Goal: Task Accomplishment & Management: Use online tool/utility

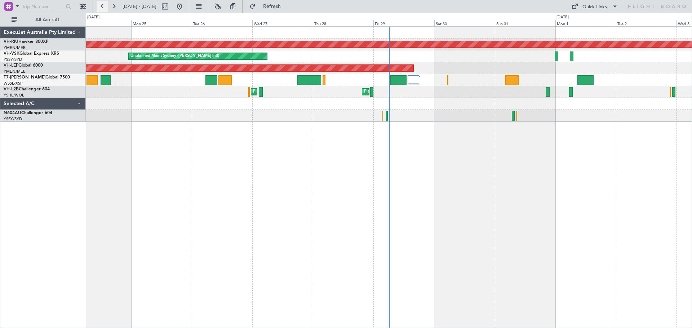
click at [104, 6] on button at bounding box center [103, 7] width 12 height 12
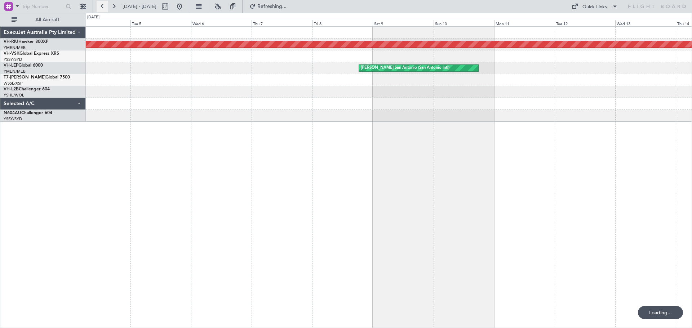
click at [104, 6] on button at bounding box center [103, 7] width 12 height 12
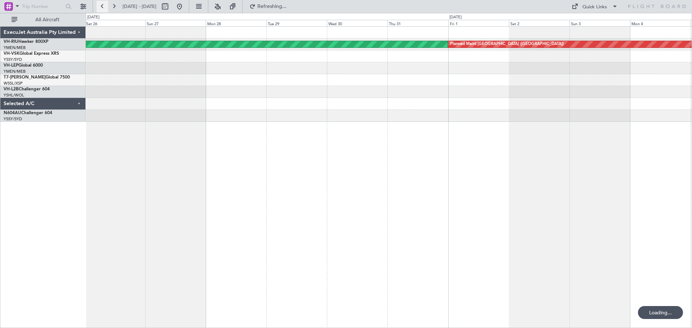
click at [104, 6] on button at bounding box center [103, 7] width 12 height 12
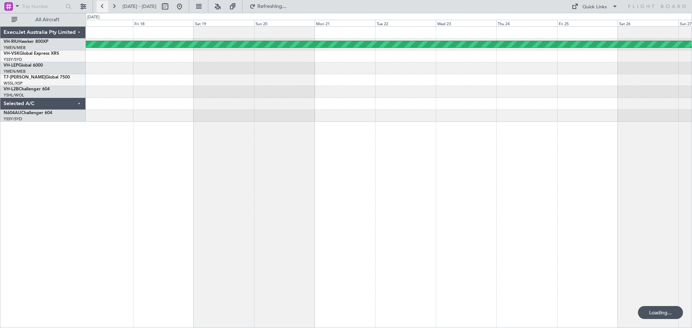
click at [104, 6] on button at bounding box center [103, 7] width 12 height 12
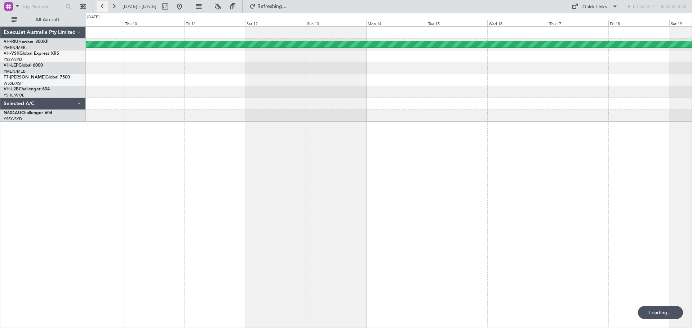
click at [104, 6] on button at bounding box center [103, 7] width 12 height 12
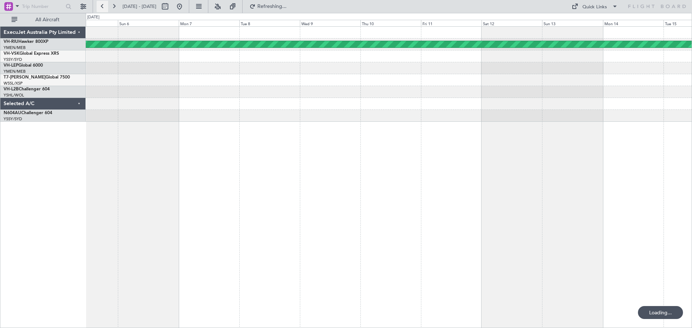
click at [104, 7] on button at bounding box center [103, 7] width 12 height 12
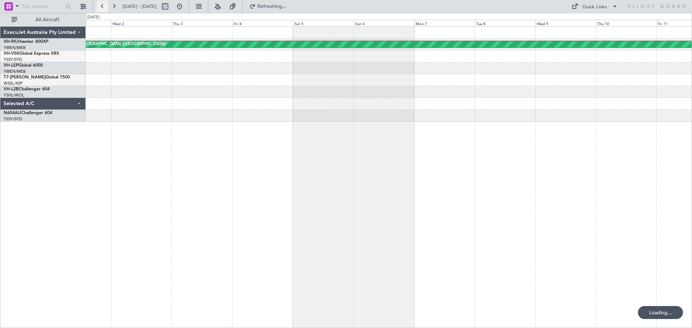
click at [104, 7] on button at bounding box center [103, 7] width 12 height 12
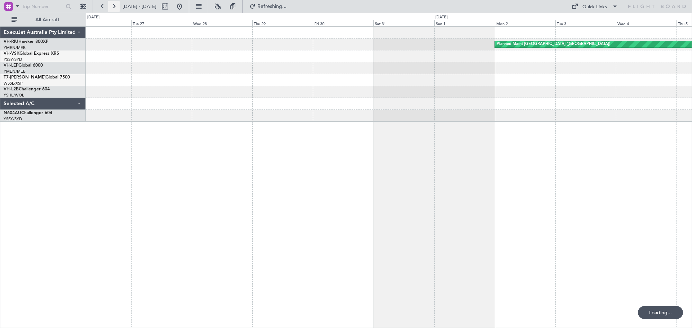
click at [115, 8] on button at bounding box center [114, 7] width 12 height 12
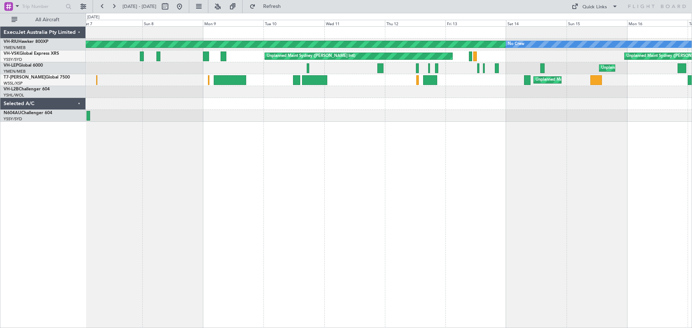
click at [259, 145] on div "Planned Maint [GEOGRAPHIC_DATA] ([GEOGRAPHIC_DATA]) No Crew Unplanned Maint Syd…" at bounding box center [389, 177] width 606 height 302
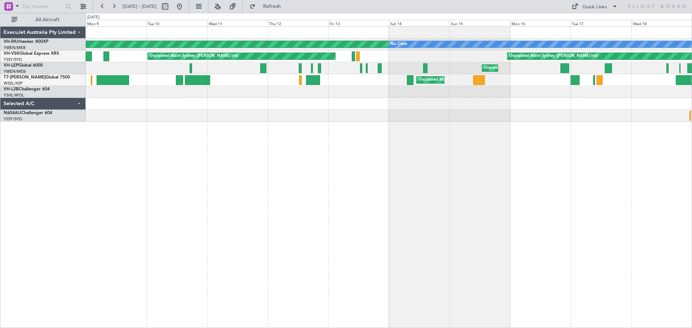
click at [248, 106] on div at bounding box center [389, 104] width 606 height 12
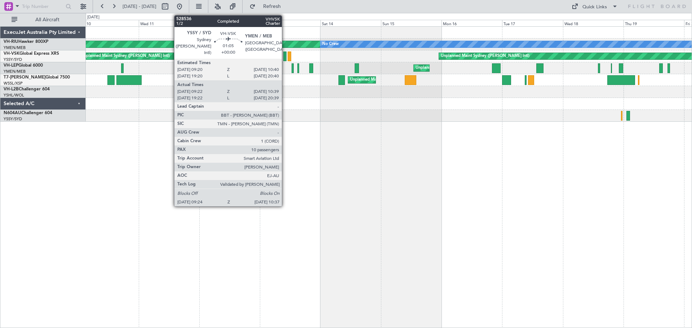
click at [285, 56] on div at bounding box center [284, 57] width 3 height 10
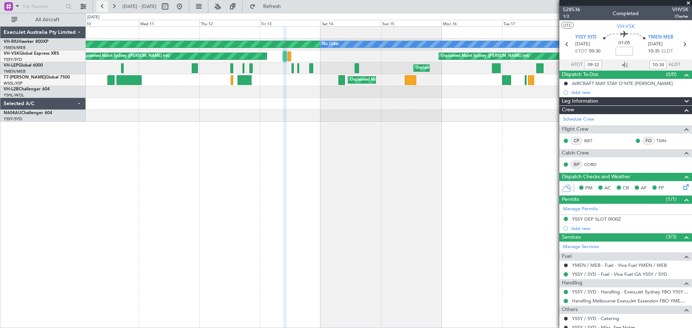
click at [100, 6] on button at bounding box center [103, 7] width 12 height 12
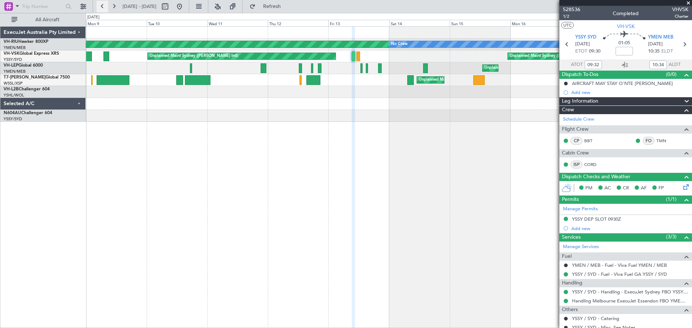
click at [100, 6] on button at bounding box center [103, 7] width 12 height 12
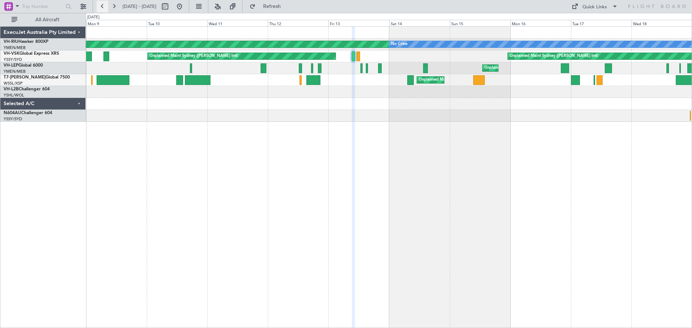
click at [100, 6] on button at bounding box center [103, 7] width 12 height 12
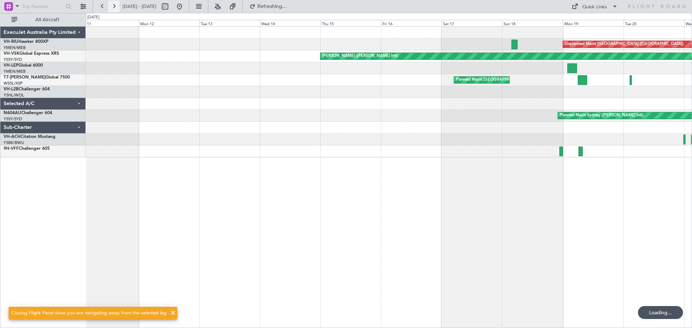
click at [111, 5] on button at bounding box center [114, 7] width 12 height 12
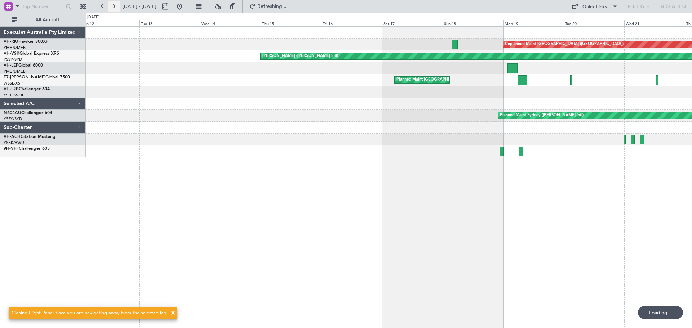
click at [111, 5] on button at bounding box center [114, 7] width 12 height 12
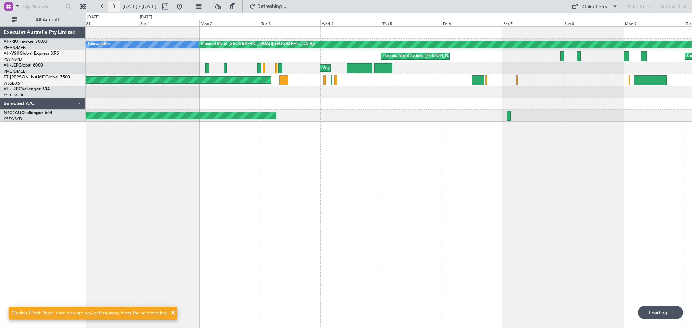
click at [115, 9] on button at bounding box center [114, 7] width 12 height 12
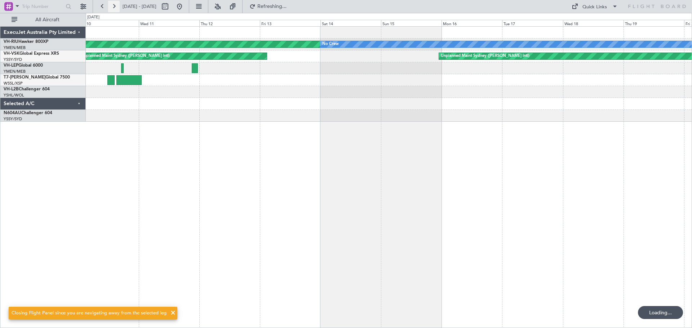
click at [118, 6] on button at bounding box center [114, 7] width 12 height 12
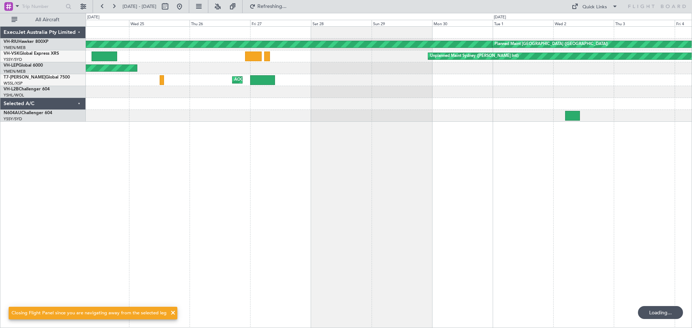
click at [128, 165] on div "Planned Maint [GEOGRAPHIC_DATA] ([GEOGRAPHIC_DATA]) Planned Maint [GEOGRAPHIC_D…" at bounding box center [389, 177] width 606 height 302
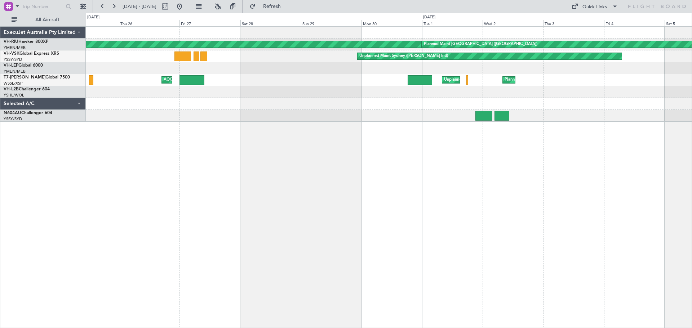
click at [228, 161] on div "Planned Maint [GEOGRAPHIC_DATA] ([GEOGRAPHIC_DATA]) Planned Maint [GEOGRAPHIC_D…" at bounding box center [389, 177] width 606 height 302
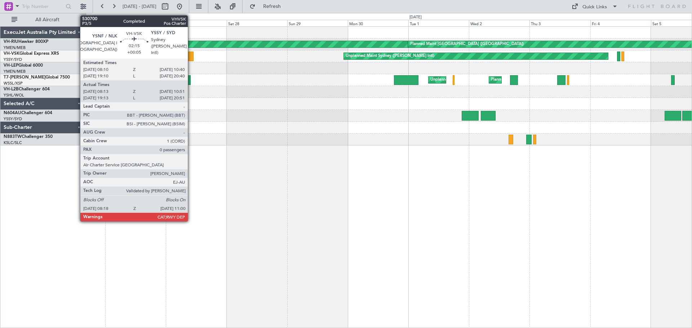
click at [191, 59] on div at bounding box center [190, 57] width 7 height 10
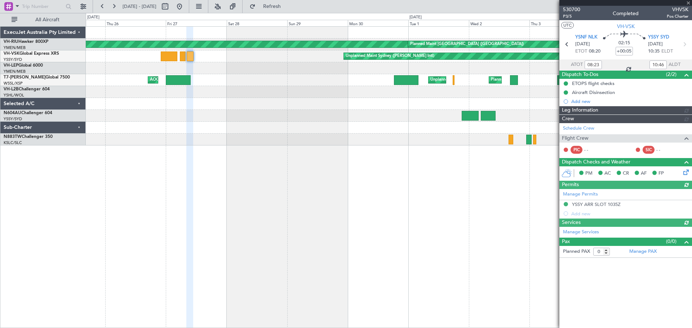
type input "[PERSON_NAME] (LEU)"
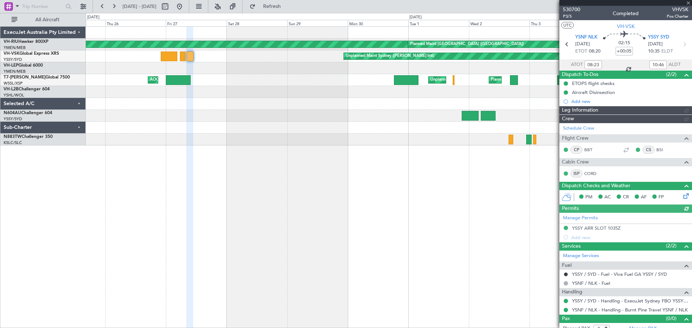
type input "[PERSON_NAME] (LEU)"
click at [97, 6] on button at bounding box center [103, 7] width 12 height 12
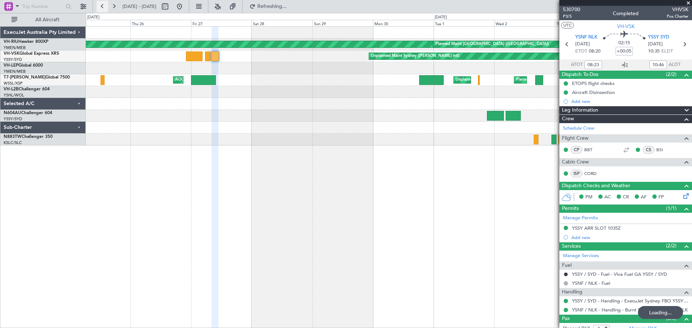
click at [97, 6] on button at bounding box center [103, 7] width 12 height 12
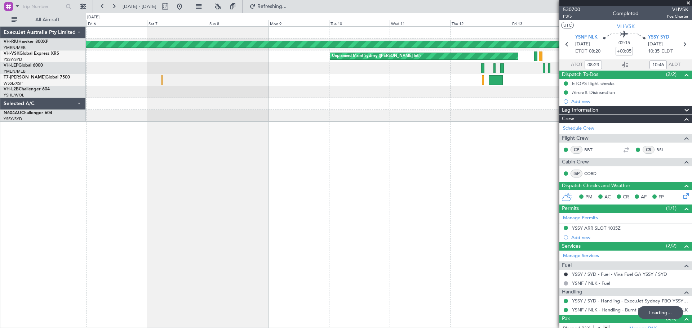
click at [126, 122] on div "Planned Maint [GEOGRAPHIC_DATA] ([GEOGRAPHIC_DATA]) No Crew Unplanned Maint Syd…" at bounding box center [389, 177] width 606 height 302
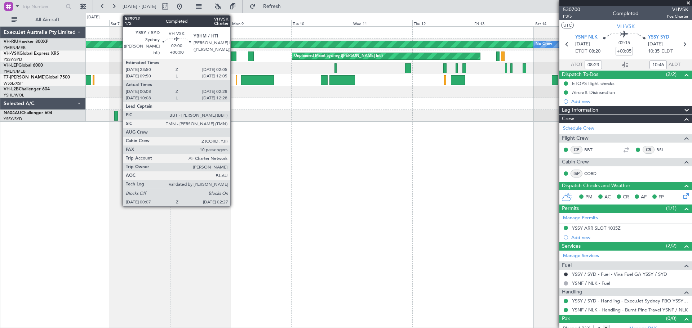
click at [233, 58] on div at bounding box center [234, 57] width 6 height 10
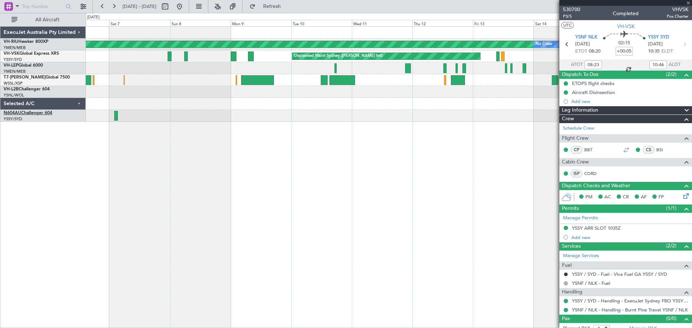
type input "00:18"
type input "02:23"
type input "10"
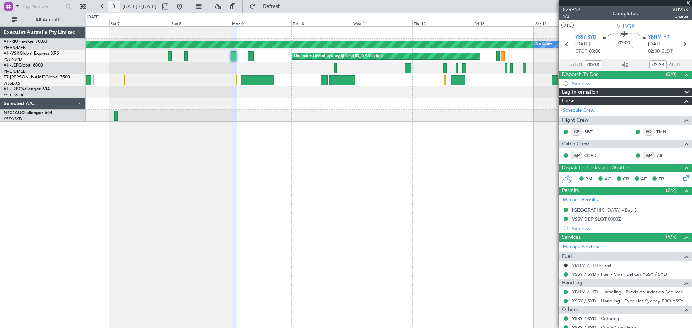
click at [113, 5] on button at bounding box center [114, 7] width 12 height 12
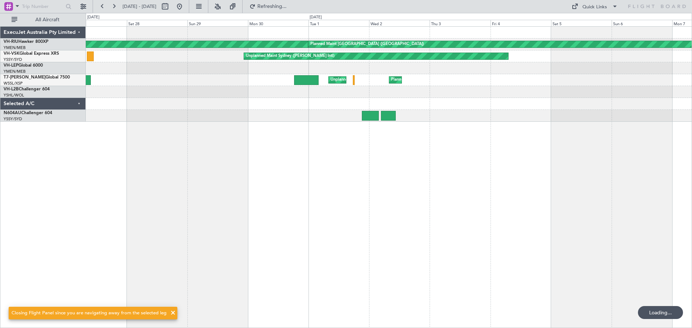
click at [188, 123] on div "Planned Maint [GEOGRAPHIC_DATA] ([GEOGRAPHIC_DATA]) Planned Maint [GEOGRAPHIC_D…" at bounding box center [389, 177] width 606 height 302
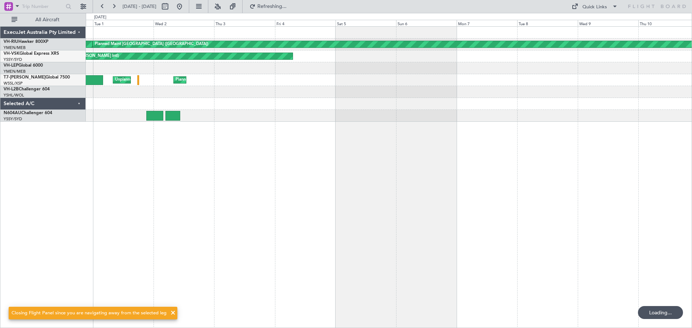
click at [184, 153] on div "Planned Maint [GEOGRAPHIC_DATA] ([GEOGRAPHIC_DATA]) Planned Maint [GEOGRAPHIC_D…" at bounding box center [389, 177] width 606 height 302
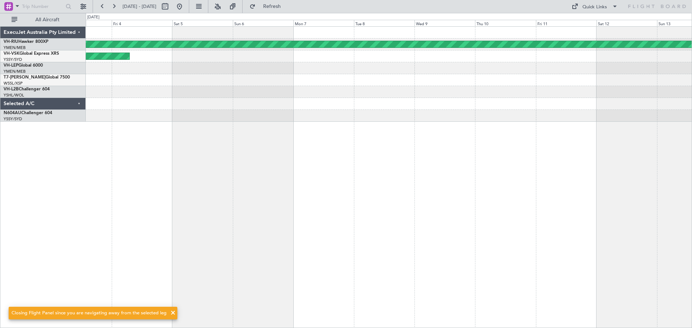
click at [225, 164] on div "Planned Maint [GEOGRAPHIC_DATA] ([GEOGRAPHIC_DATA]) Unplanned Maint Sydney ([PE…" at bounding box center [389, 177] width 606 height 302
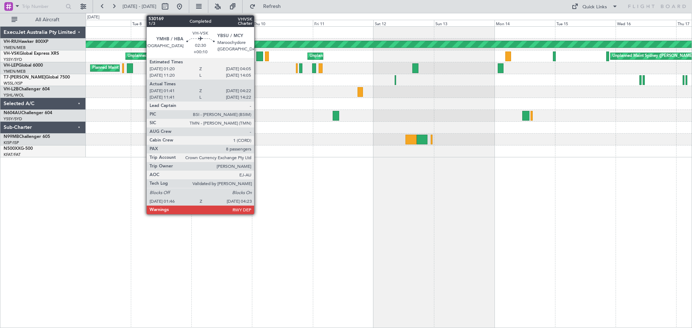
click at [257, 55] on div at bounding box center [259, 57] width 7 height 10
